Goal: Communication & Community: Share content

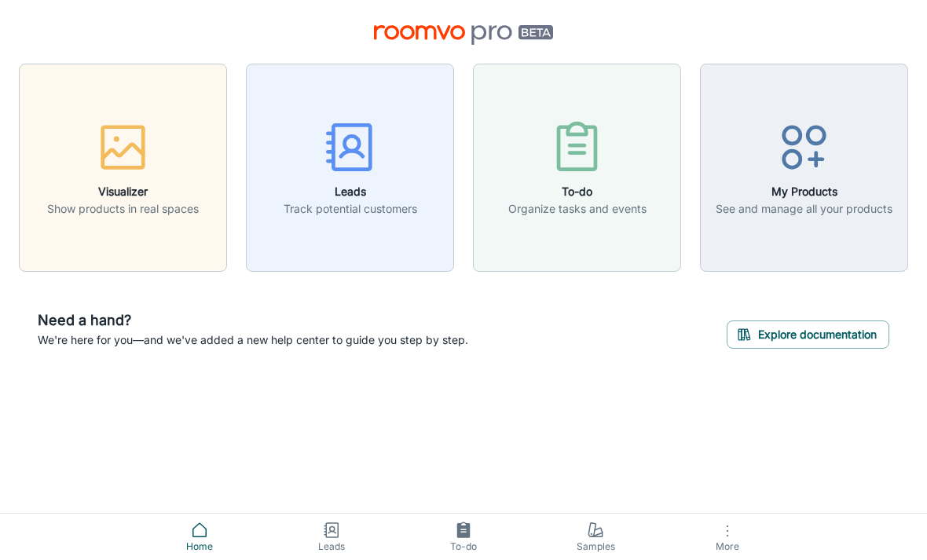
click at [108, 172] on icon "button" at bounding box center [122, 147] width 59 height 59
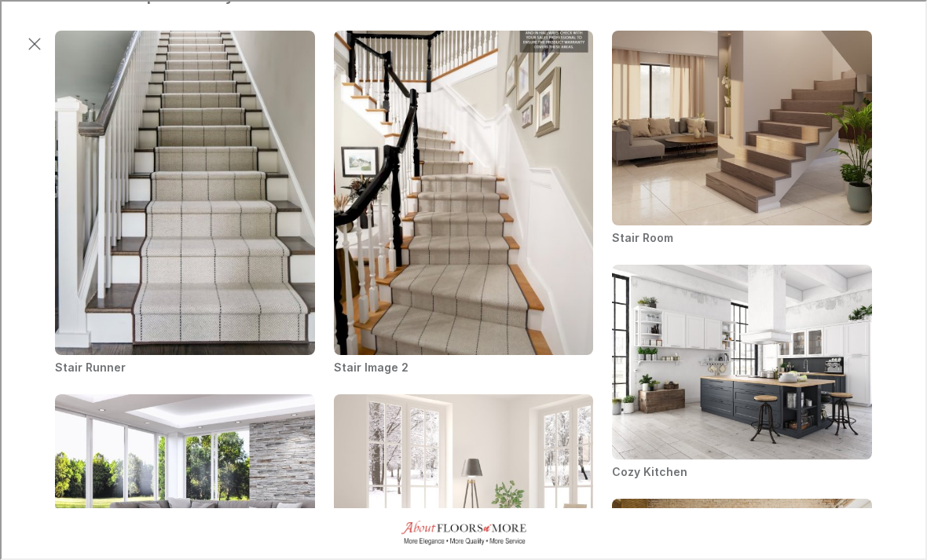
scroll to position [482, 0]
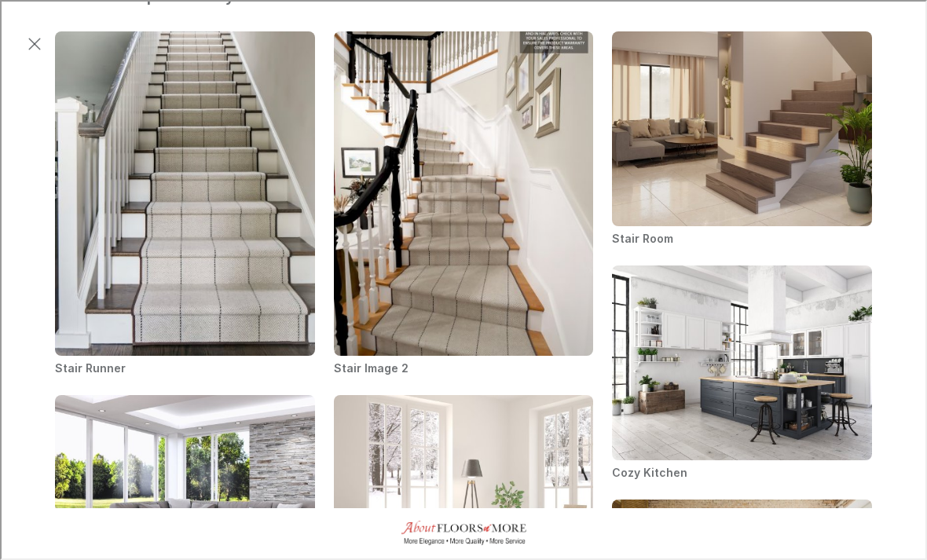
click at [479, 218] on img "Stair Image 2" at bounding box center [463, 194] width 262 height 328
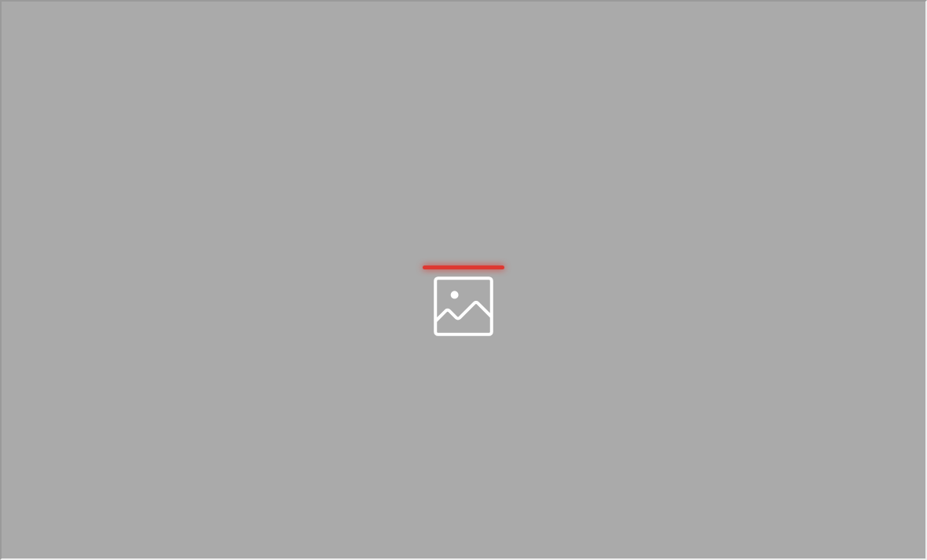
scroll to position [0, 0]
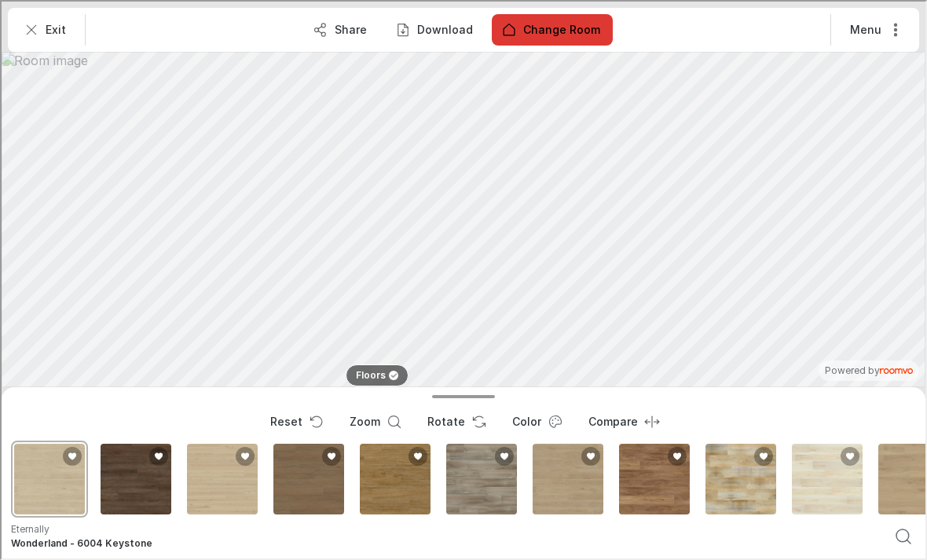
click at [367, 372] on p "Floors" at bounding box center [369, 374] width 30 height 13
click at [378, 383] on button "Floors" at bounding box center [376, 374] width 62 height 22
click at [298, 423] on button "Reset" at bounding box center [294, 420] width 76 height 31
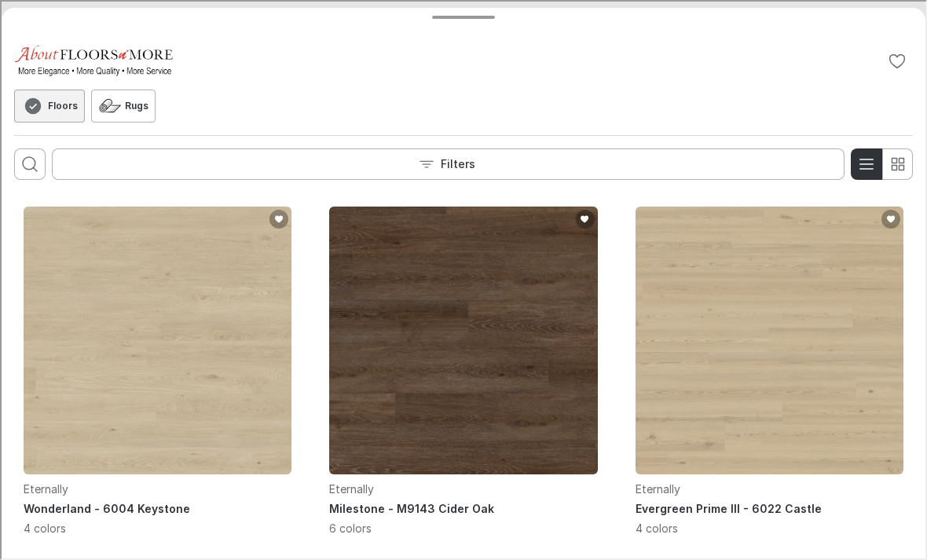
click at [265, 162] on button "Filters" at bounding box center [446, 162] width 793 height 31
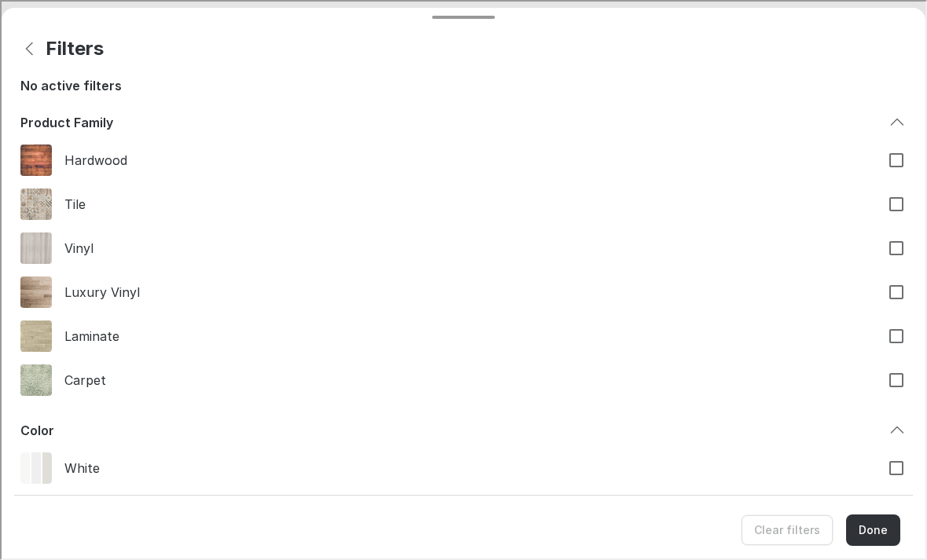
click at [160, 53] on div "Filters" at bounding box center [462, 46] width 899 height 31
click at [31, 56] on icon "Back" at bounding box center [28, 47] width 19 height 19
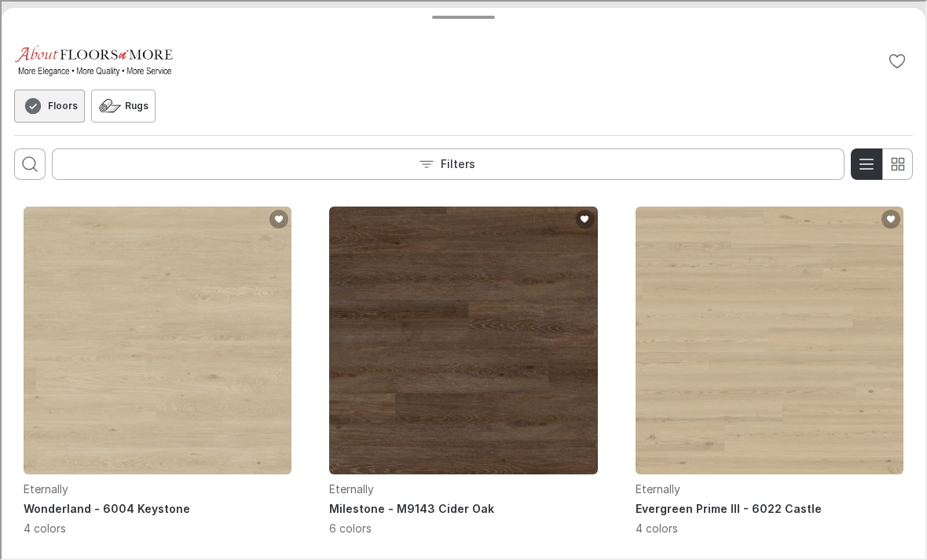
click at [192, 170] on button "Filters" at bounding box center [446, 162] width 793 height 31
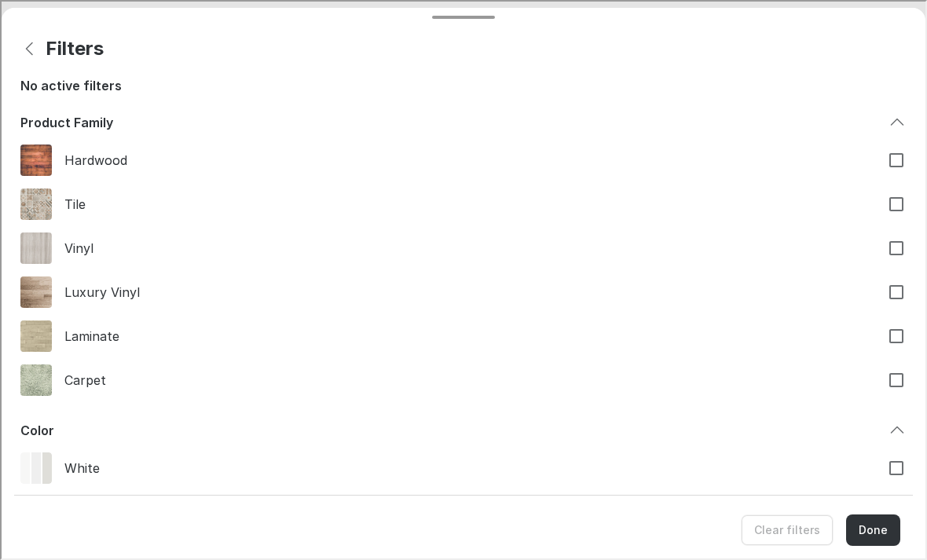
click at [27, 53] on icon "Back" at bounding box center [28, 47] width 19 height 19
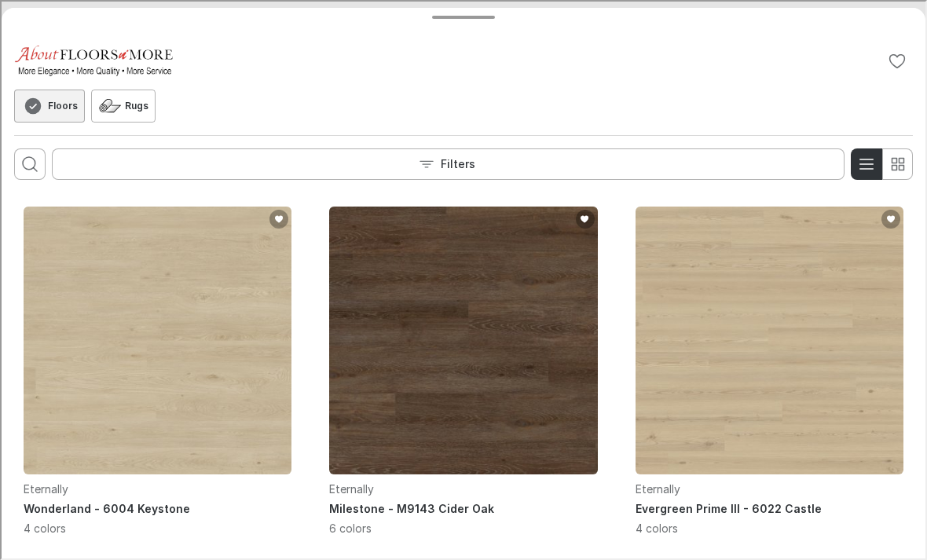
click at [32, 170] on icon "Open search box" at bounding box center [28, 162] width 19 height 19
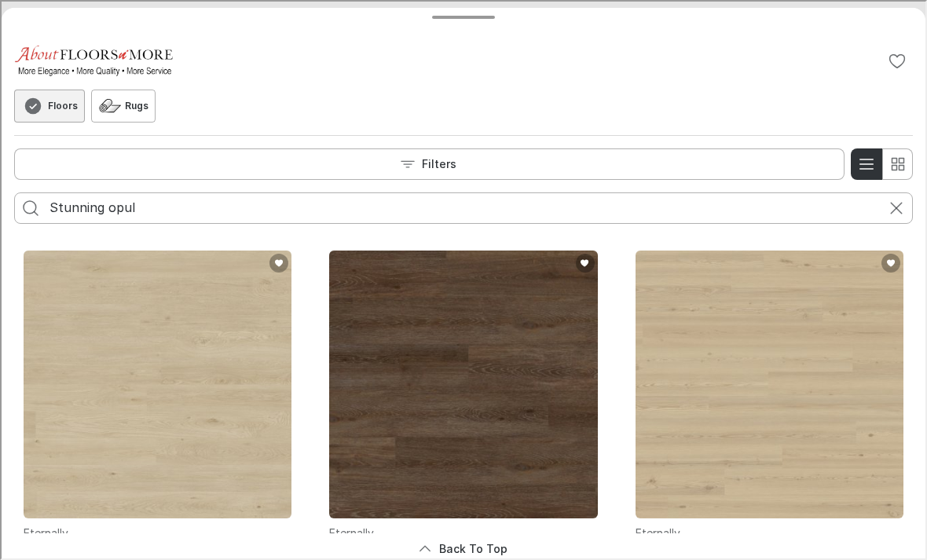
click at [31, 206] on icon "Search for products" at bounding box center [29, 206] width 19 height 19
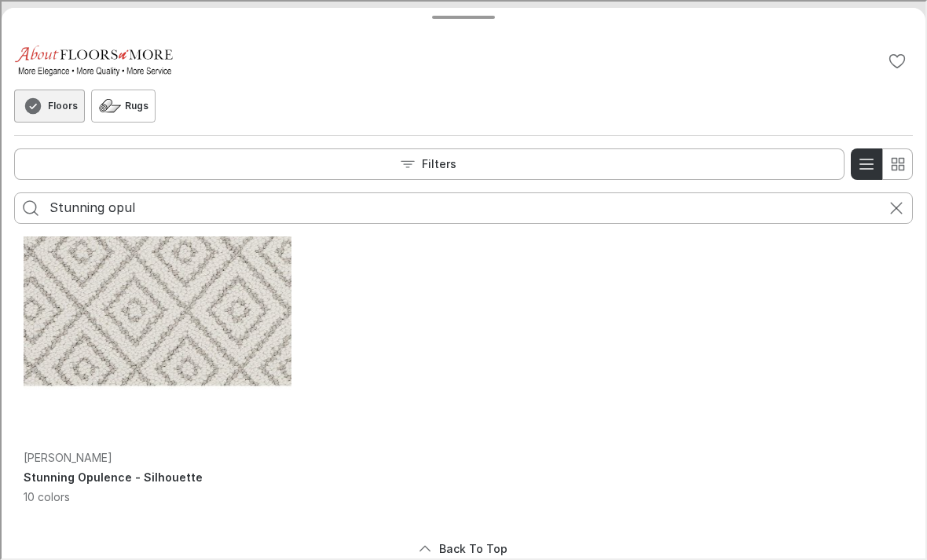
scroll to position [75, 0]
click at [61, 485] on div "[PERSON_NAME] Stunning Opulence - Silhouette 10 colors" at bounding box center [156, 476] width 268 height 56
click at [44, 499] on p "10 colors" at bounding box center [156, 495] width 268 height 16
click at [194, 218] on input "Stunning opul" at bounding box center [462, 206] width 828 height 25
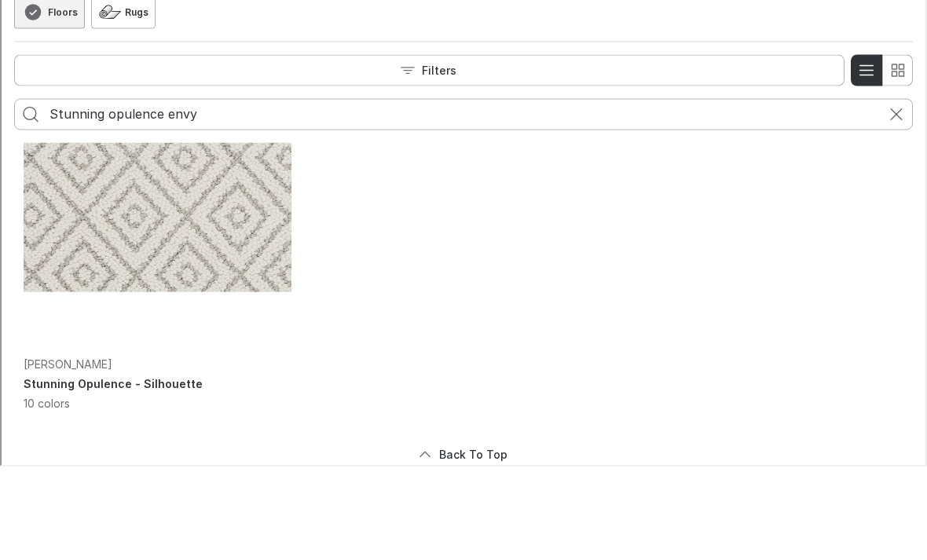
type input "Stunning opulence envy"
click at [28, 113] on icon "Search for products" at bounding box center [29, 113] width 19 height 19
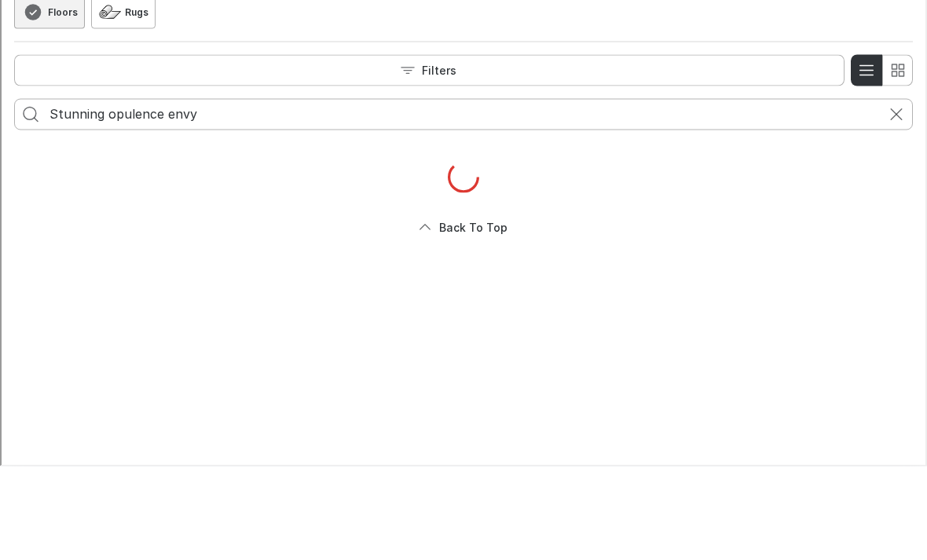
scroll to position [0, 0]
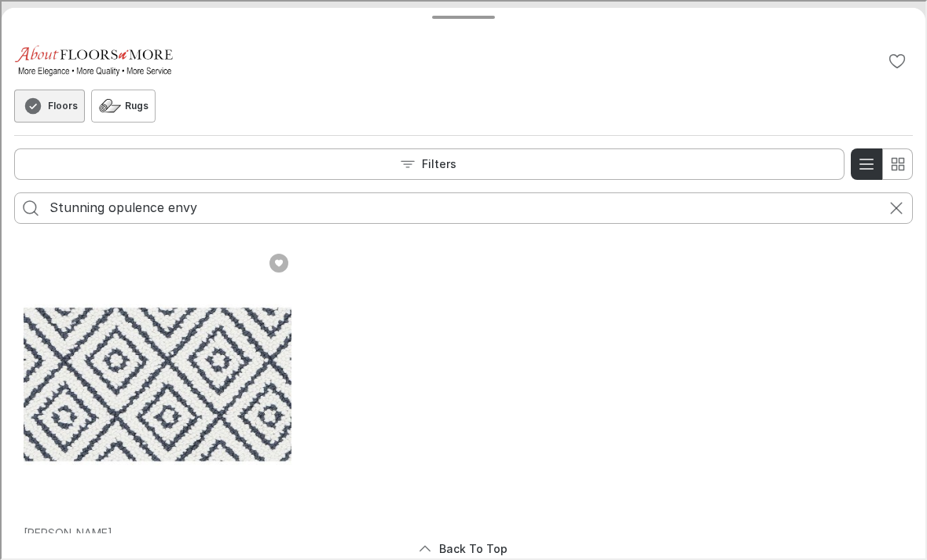
click at [193, 373] on img "See Stunning Opulence in the room" at bounding box center [156, 383] width 268 height 268
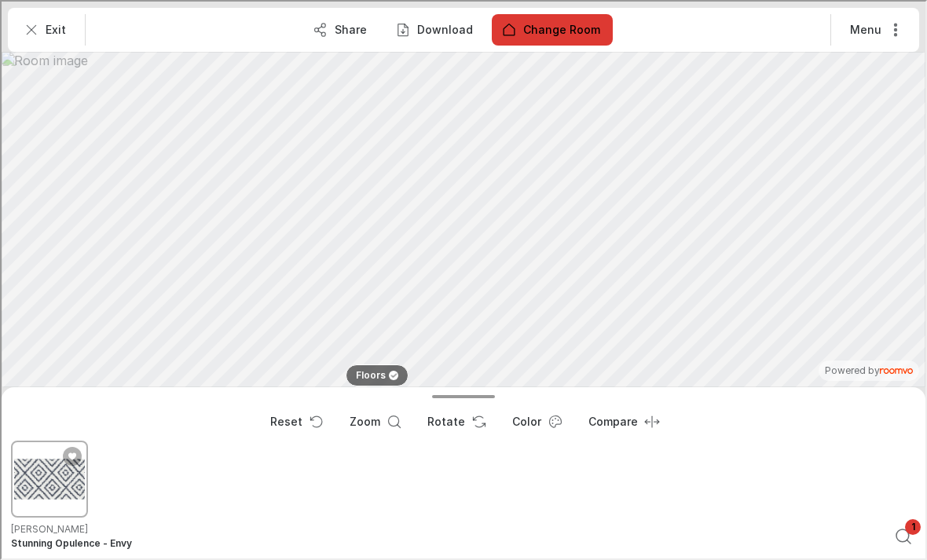
click at [345, 29] on p "Share" at bounding box center [349, 28] width 32 height 16
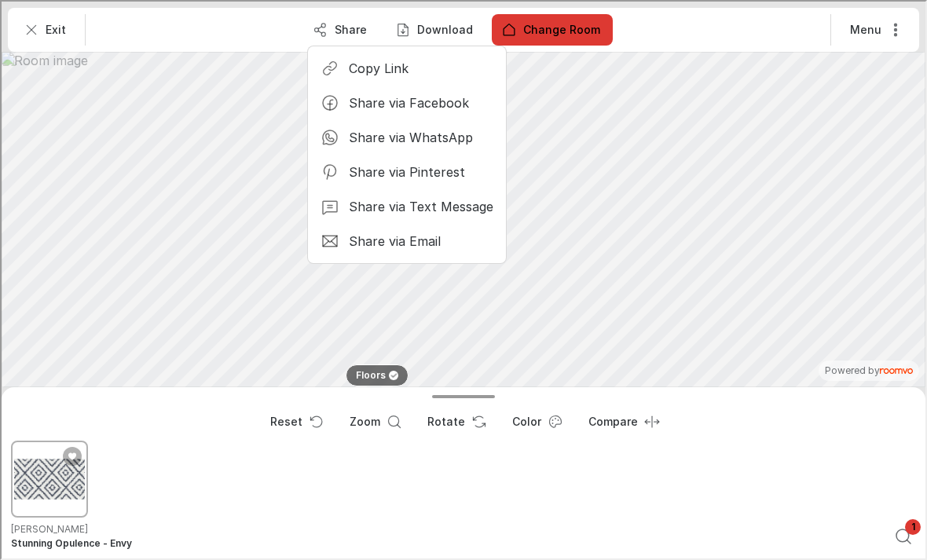
click at [394, 242] on p "Share via Email" at bounding box center [393, 239] width 92 height 17
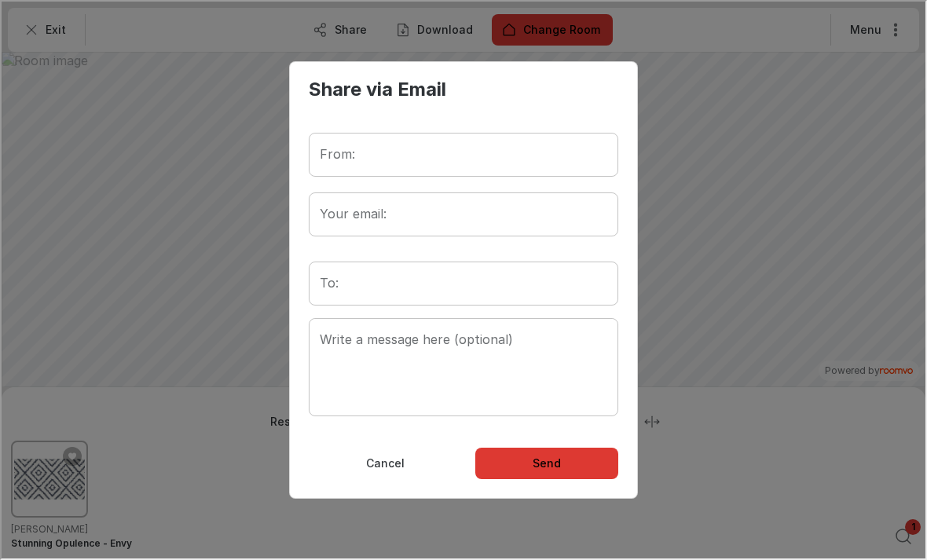
click at [389, 152] on input "From:" at bounding box center [461, 153] width 309 height 44
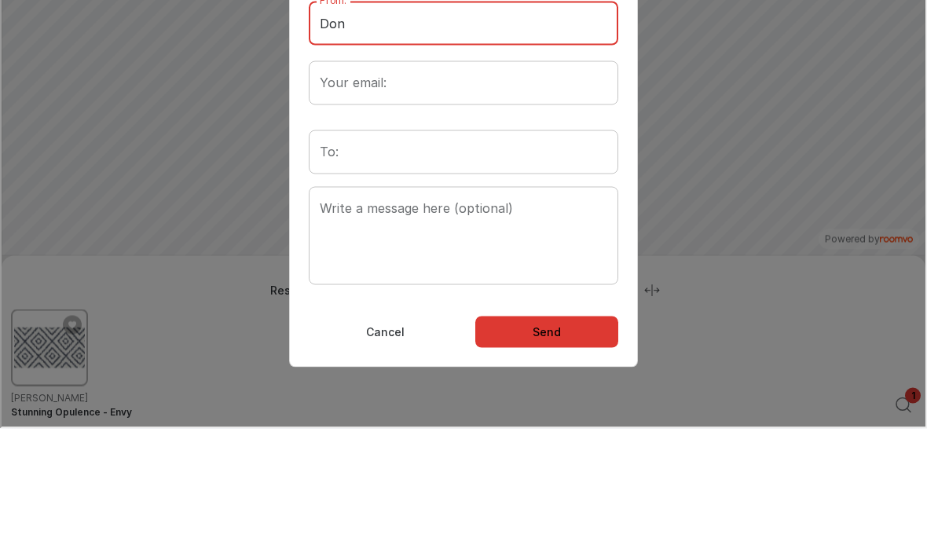
type input "Don"
click at [382, 90] on div "Your email: Your email:" at bounding box center [461, 82] width 309 height 44
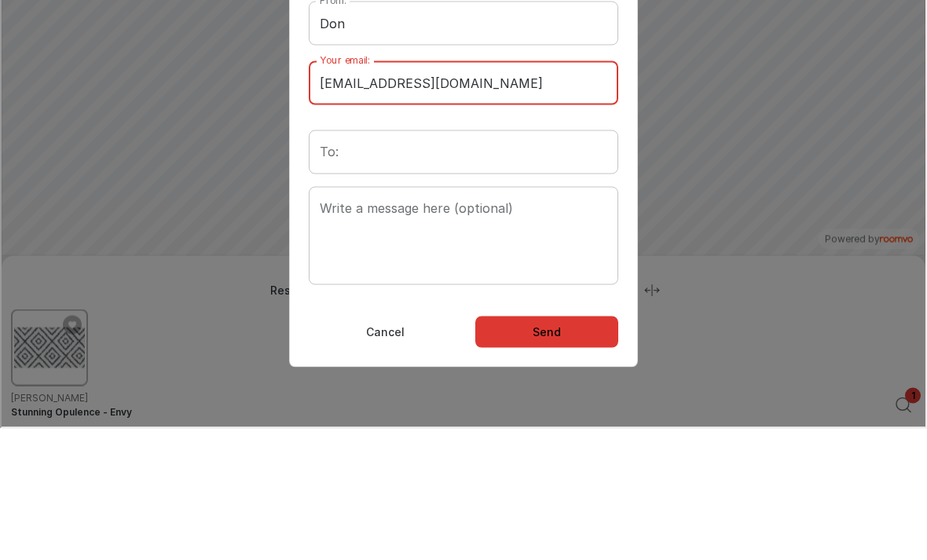
type input "[EMAIL_ADDRESS][DOMAIN_NAME]"
click at [427, 150] on input "To:" at bounding box center [461, 151] width 309 height 44
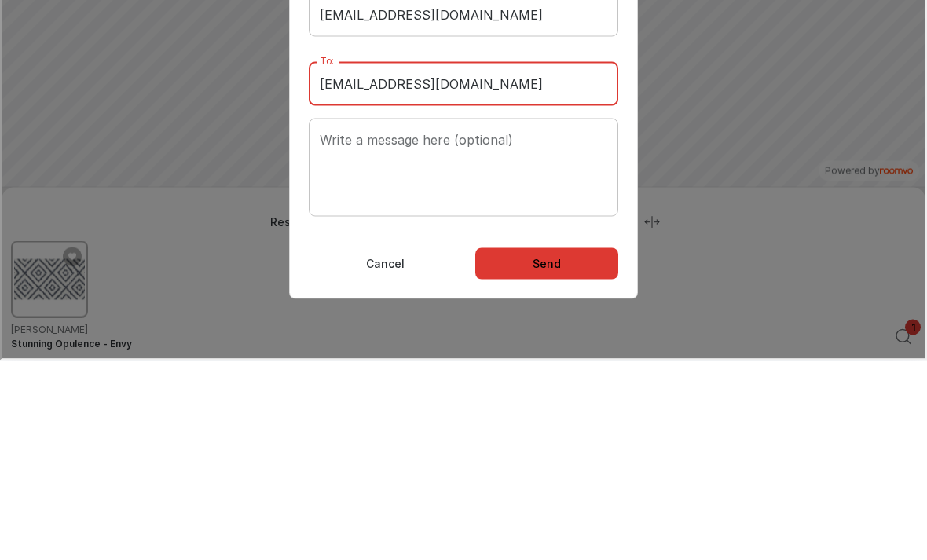
type input "[EMAIL_ADDRESS][DOMAIN_NAME]"
click at [389, 143] on div "Write a message here (optional) x Write a message here (optional)" at bounding box center [461, 166] width 309 height 98
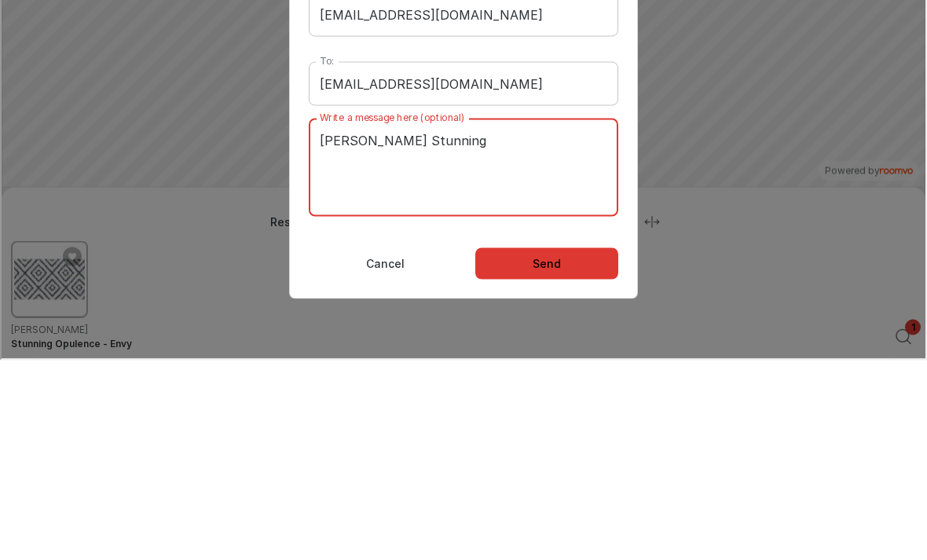
click at [401, 136] on textarea "[PERSON_NAME] Stunning" at bounding box center [461, 166] width 287 height 72
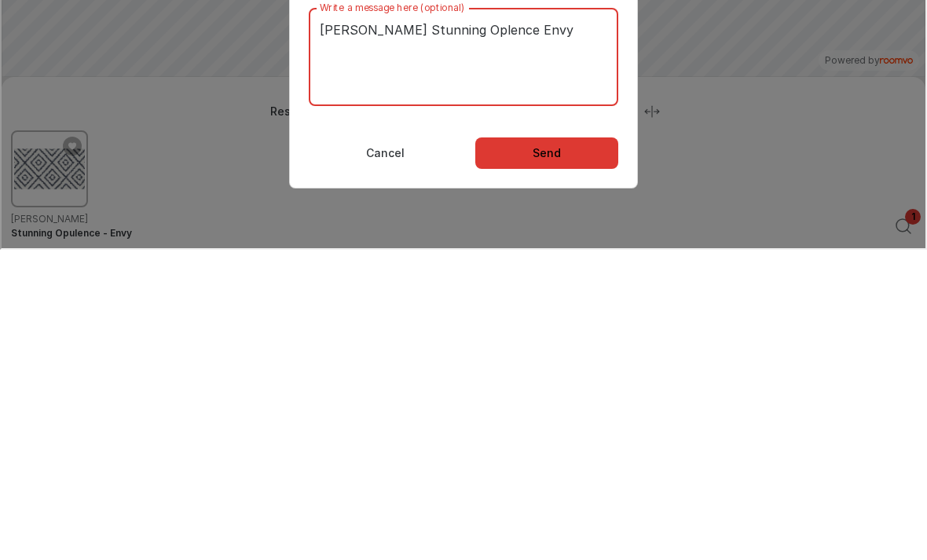
type textarea "[PERSON_NAME] Stunning Oplence Envy"
click at [549, 159] on p "Send" at bounding box center [545, 152] width 28 height 16
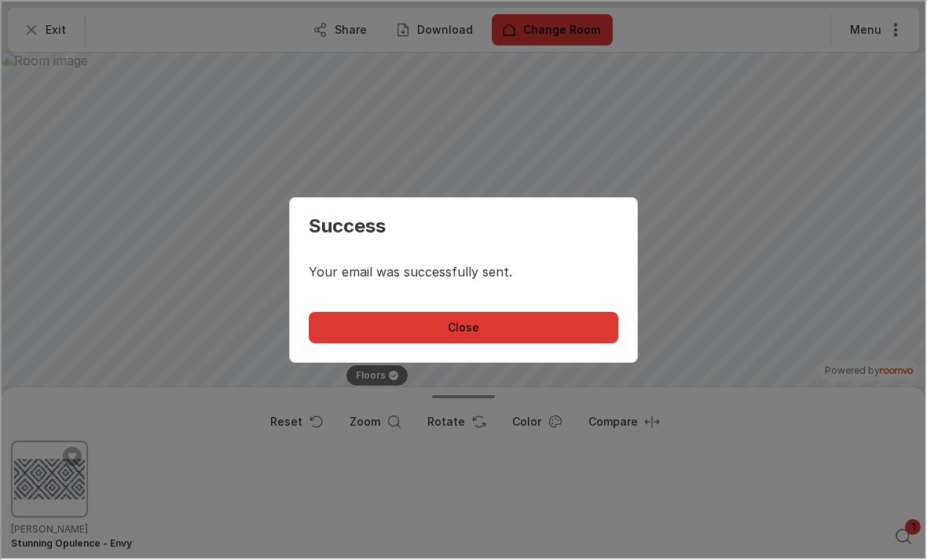
click at [474, 325] on p "Close" at bounding box center [461, 326] width 31 height 16
